Goal: Task Accomplishment & Management: Manage account settings

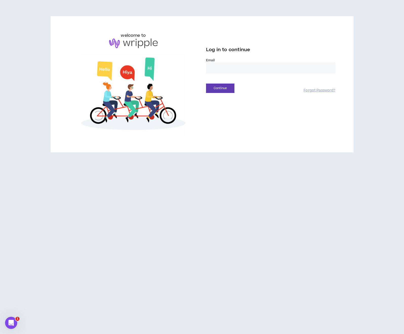
type input "**********"
click at [218, 89] on button "Continue" at bounding box center [220, 87] width 28 height 9
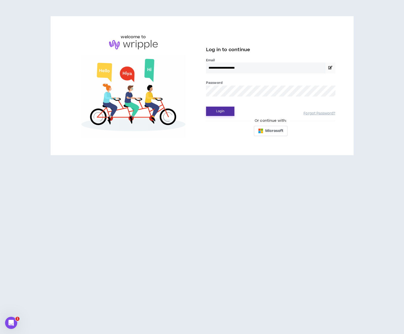
click at [214, 109] on button "Login" at bounding box center [220, 110] width 28 height 9
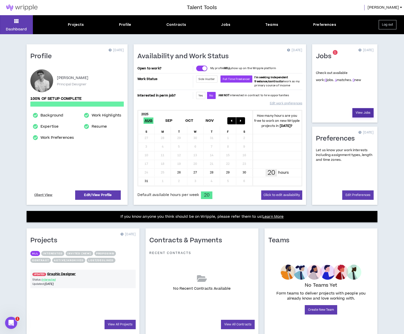
click at [365, 114] on link "View Jobs" at bounding box center [362, 112] width 21 height 9
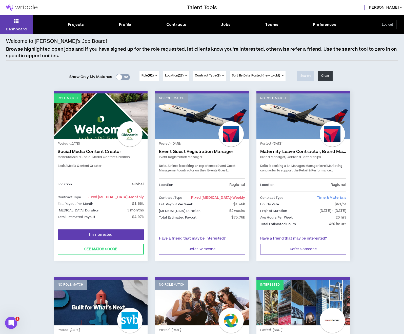
click at [122, 77] on div "Yes No" at bounding box center [123, 77] width 14 height 6
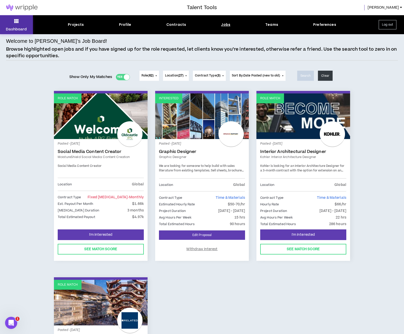
scroll to position [0, 0]
click at [14, 24] on icon at bounding box center [16, 20] width 5 height 7
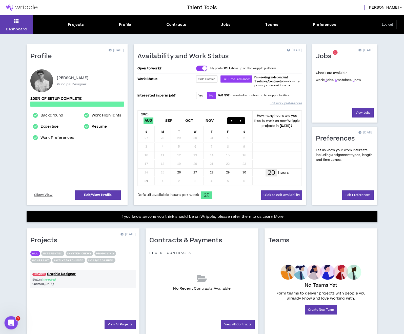
click at [5, 325] on div "Open Intercom Messenger" at bounding box center [10, 321] width 17 height 17
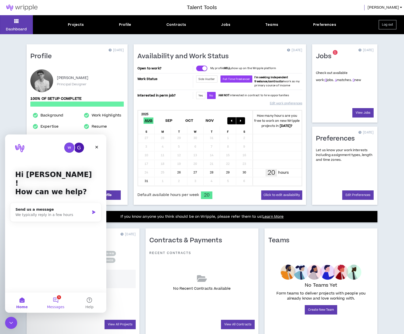
click at [61, 304] on button "1 Messages" at bounding box center [56, 302] width 34 height 20
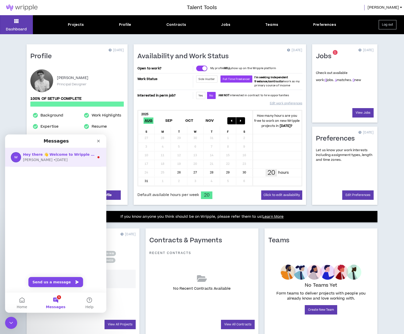
click at [55, 157] on div "[PERSON_NAME] • [DATE]" at bounding box center [58, 159] width 71 height 5
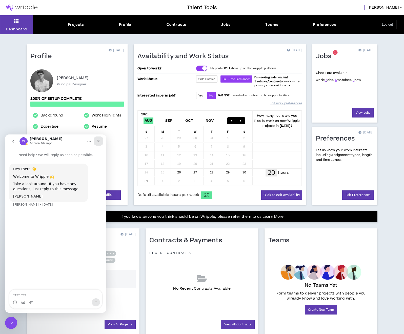
click at [97, 140] on icon "Close" at bounding box center [98, 141] width 4 height 4
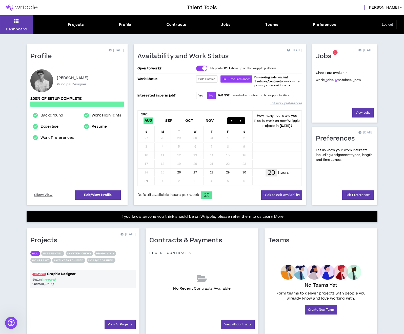
click at [81, 276] on link "UPDATED! Graphic Designer" at bounding box center [82, 273] width 105 height 5
